Goal: Task Accomplishment & Management: Use online tool/utility

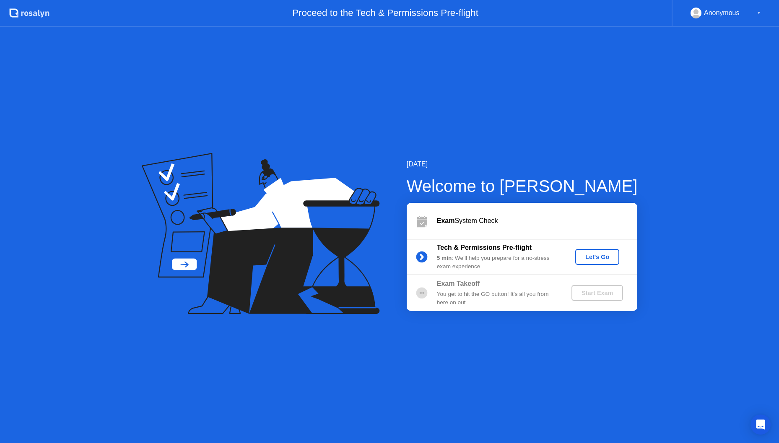
click at [594, 254] on div "Let's Go" at bounding box center [596, 257] width 37 height 7
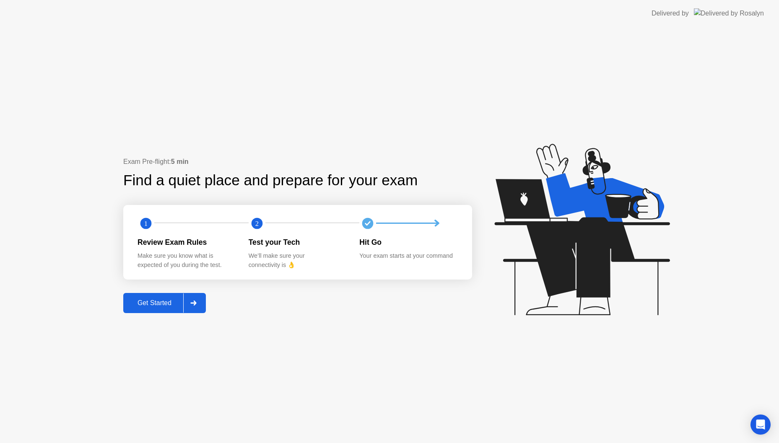
click at [166, 311] on button "Get Started" at bounding box center [164, 303] width 83 height 20
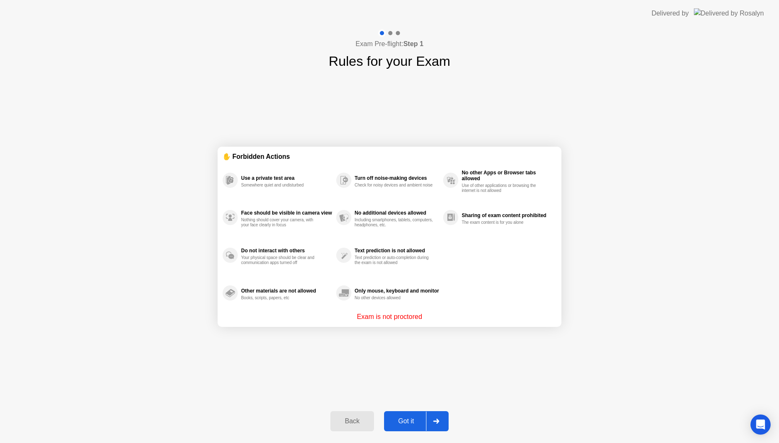
click at [403, 421] on div "Got it" at bounding box center [405, 421] width 39 height 8
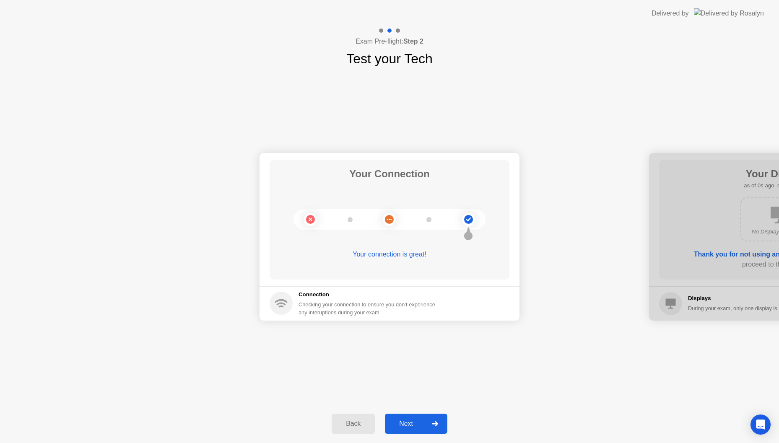
click at [405, 423] on div "Next" at bounding box center [405, 424] width 37 height 8
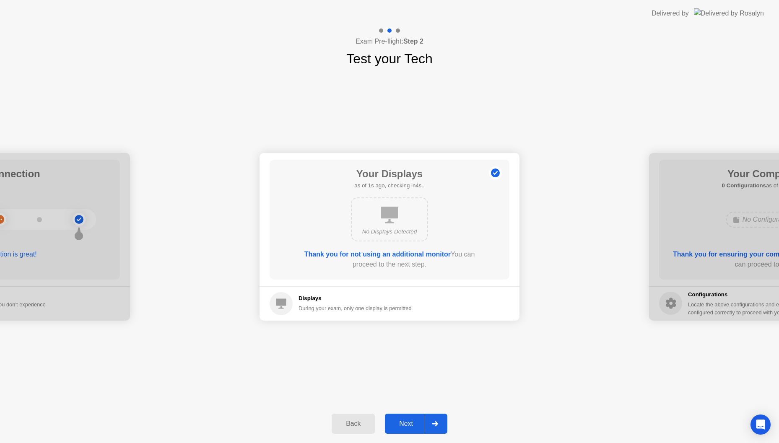
click at [405, 423] on div "Next" at bounding box center [405, 424] width 37 height 8
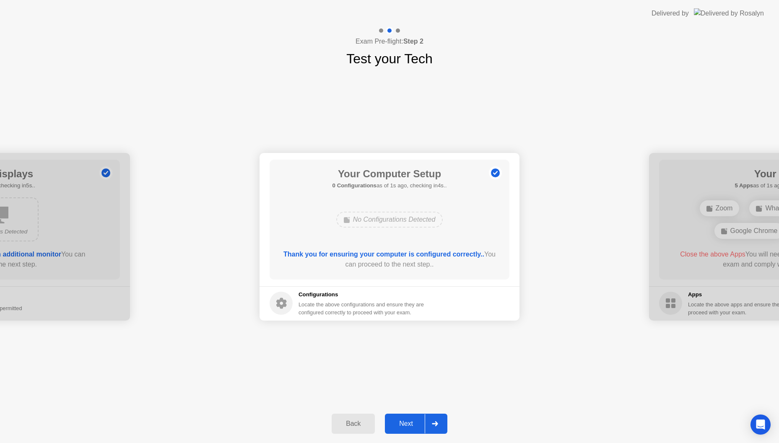
click at [405, 423] on div "Next" at bounding box center [405, 424] width 37 height 8
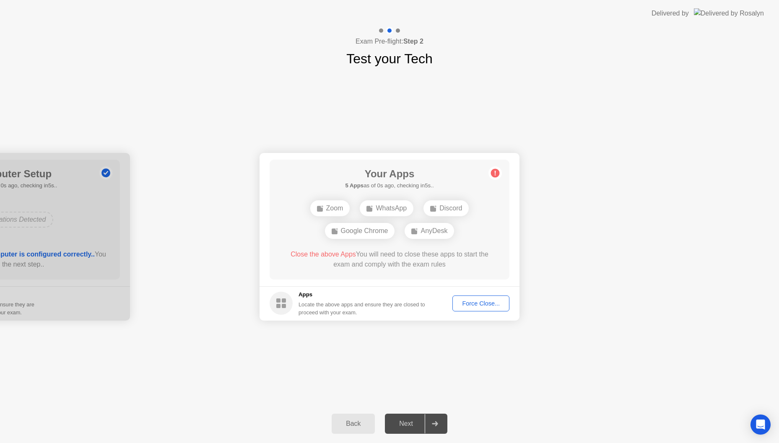
click at [474, 307] on div "Force Close..." at bounding box center [480, 303] width 51 height 7
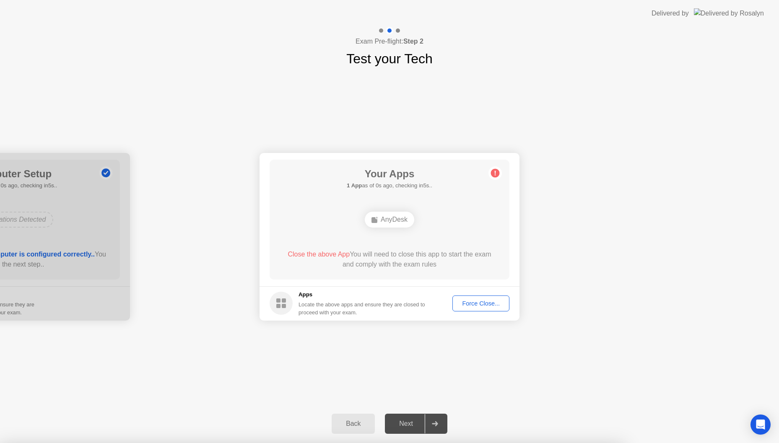
drag, startPoint x: 407, startPoint y: 248, endPoint x: 399, endPoint y: 249, distance: 8.4
click at [407, 248] on div "Your Apps 1 App as of 3s ago, checking in2s.. AnyDesk Close the above App You w…" at bounding box center [389, 220] width 240 height 120
click at [496, 305] on div "Force Close..." at bounding box center [480, 303] width 51 height 7
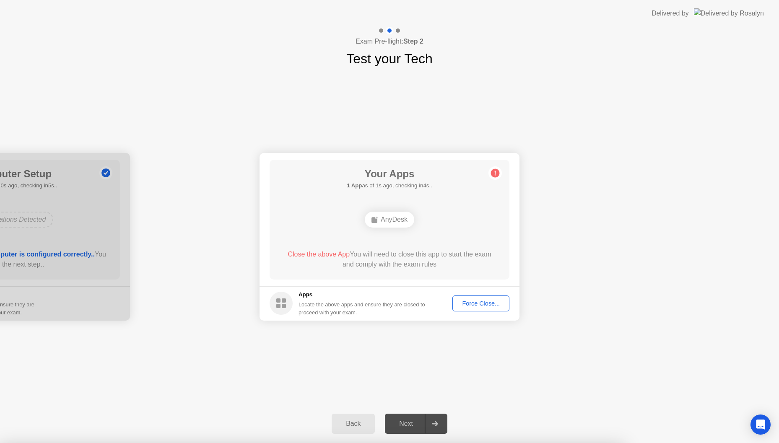
click at [478, 443] on div at bounding box center [389, 443] width 779 height 0
click at [358, 125] on div "Your Connection Your connection is great! Connection Checking your connection t…" at bounding box center [389, 237] width 779 height 336
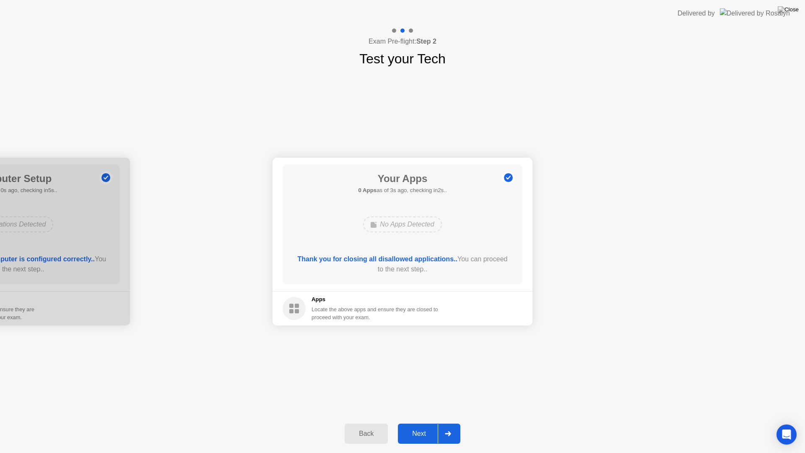
click at [461, 432] on div "Back Next" at bounding box center [402, 433] width 805 height 39
click at [450, 435] on icon at bounding box center [448, 433] width 6 height 5
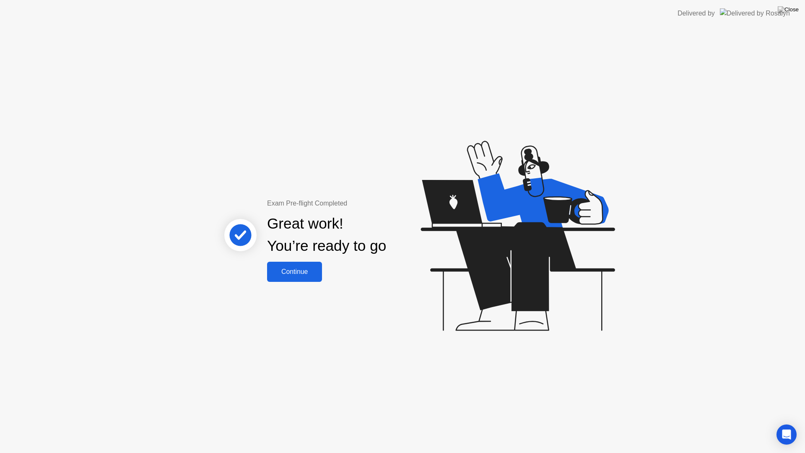
click at [313, 284] on div "Exam Pre-flight Completed Great work! You’re ready to go Continue" at bounding box center [402, 240] width 805 height 426
click at [311, 277] on button "Continue" at bounding box center [294, 272] width 55 height 20
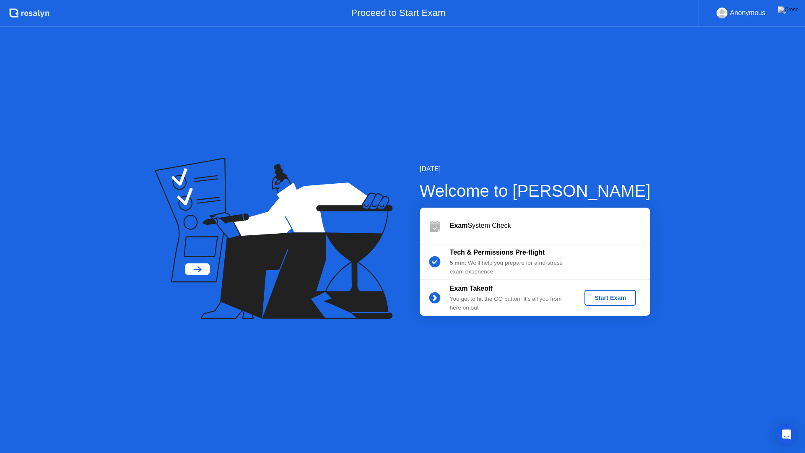
click at [606, 297] on div "Start Exam" at bounding box center [610, 297] width 45 height 7
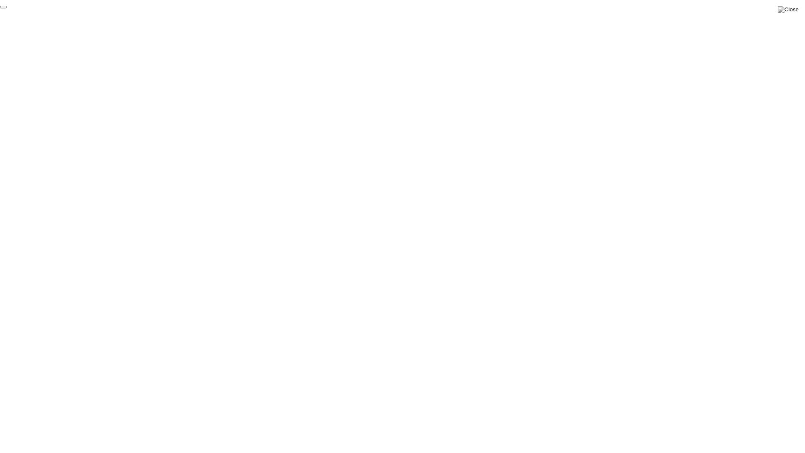
click div "End Proctoring Session"
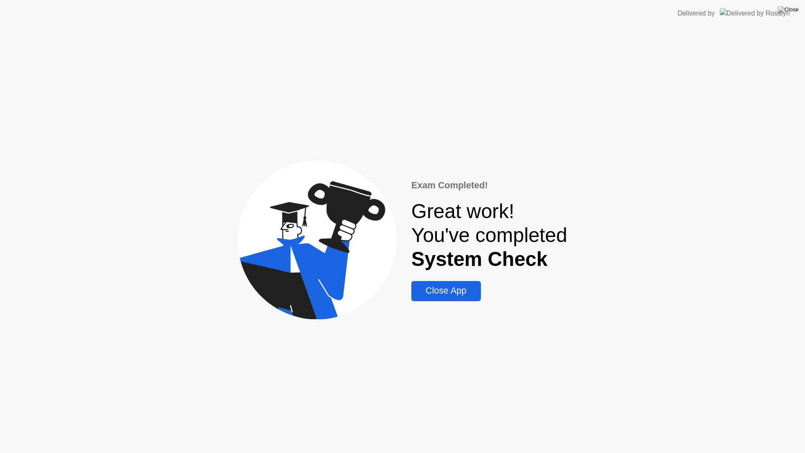
click at [463, 293] on div "Close App" at bounding box center [446, 290] width 64 height 10
